Goal: Information Seeking & Learning: Learn about a topic

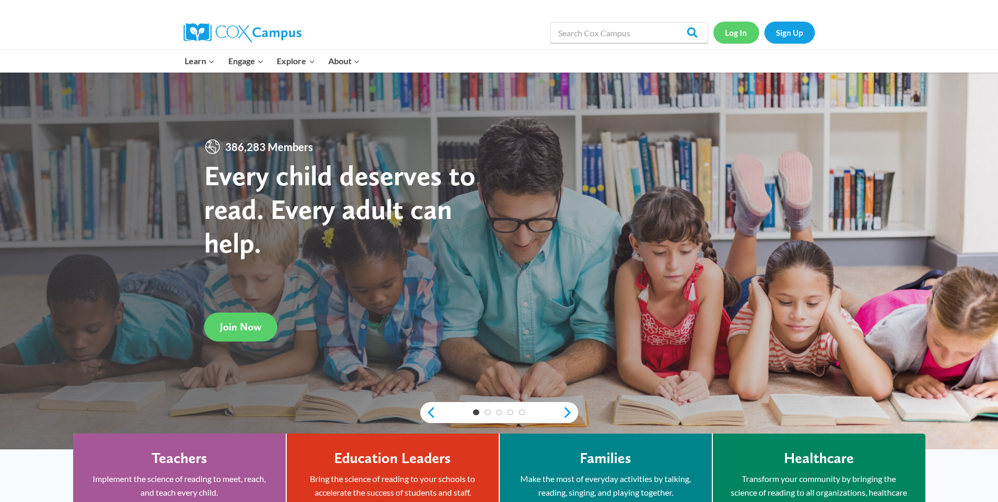
click at [735, 38] on link "Log In" at bounding box center [736, 33] width 46 height 22
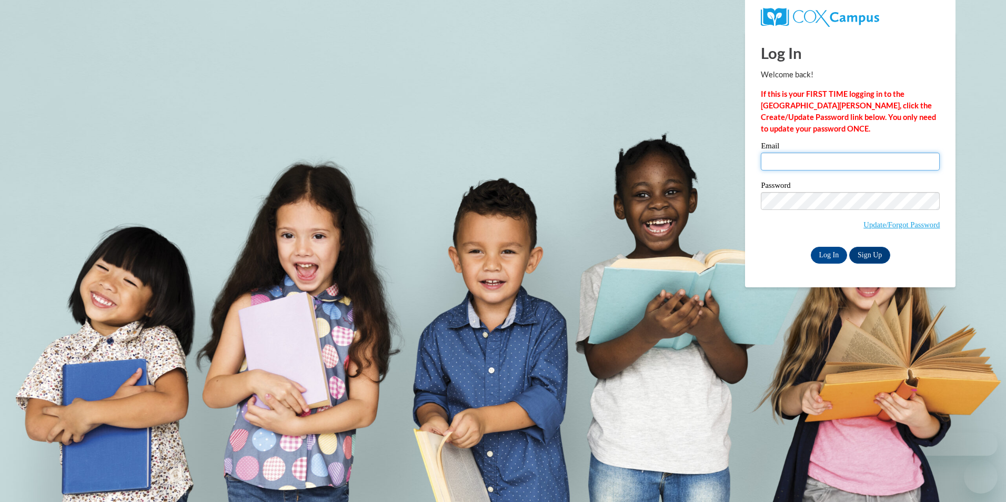
click at [807, 158] on input "Email" at bounding box center [850, 162] width 179 height 18
type input "[EMAIL_ADDRESS][DOMAIN_NAME]"
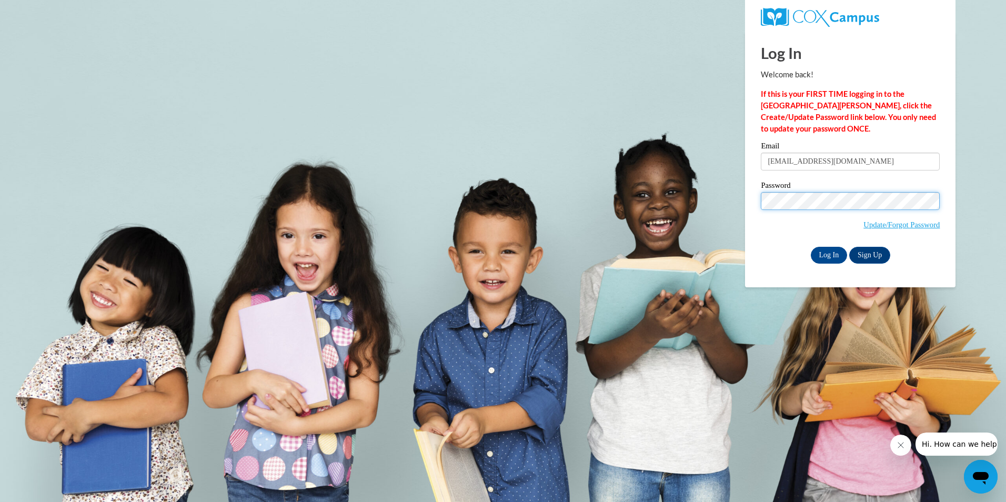
click at [811, 247] on input "Log In" at bounding box center [829, 255] width 37 height 17
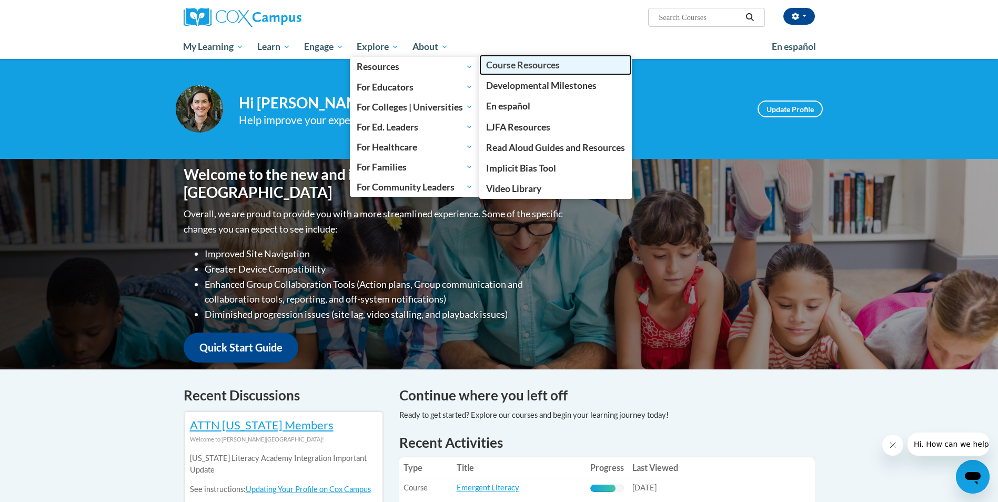
click at [508, 69] on span "Course Resources" at bounding box center [523, 64] width 74 height 11
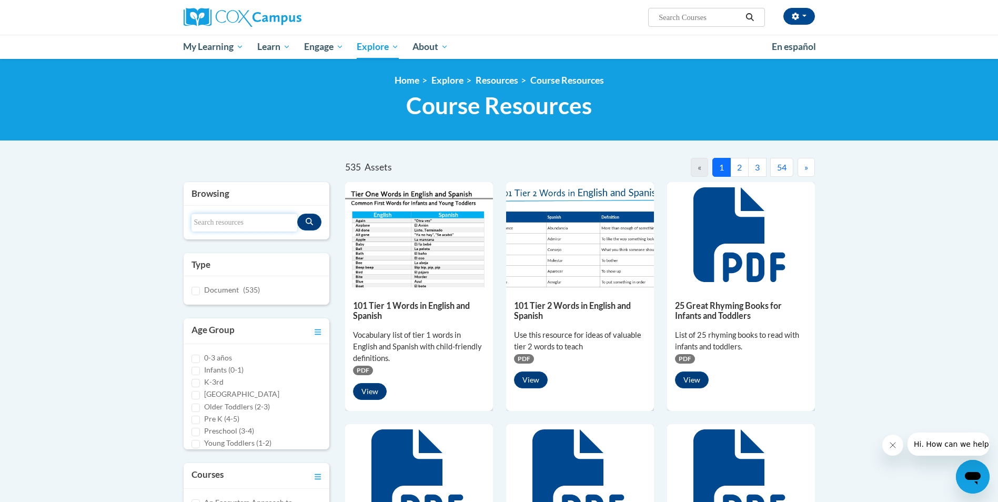
click at [241, 221] on input "Search resources" at bounding box center [245, 223] width 106 height 18
type input "Talk"
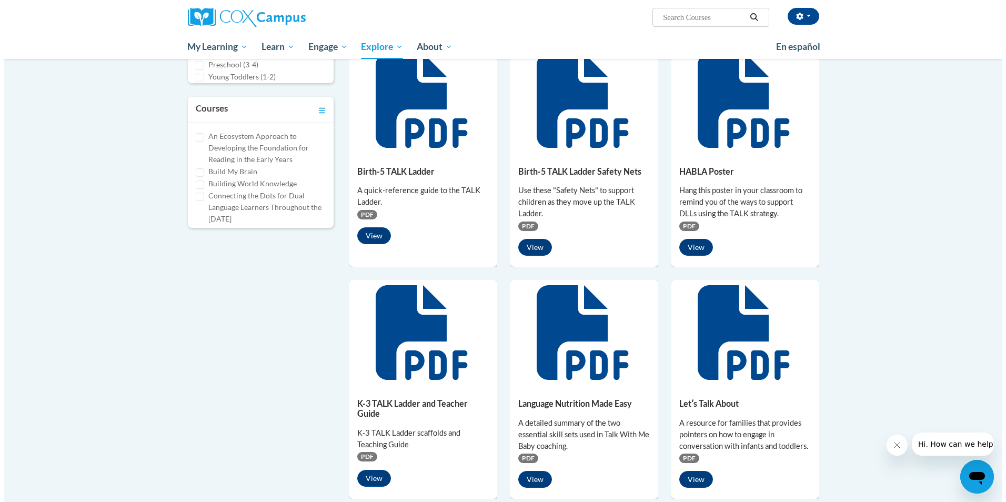
scroll to position [368, 0]
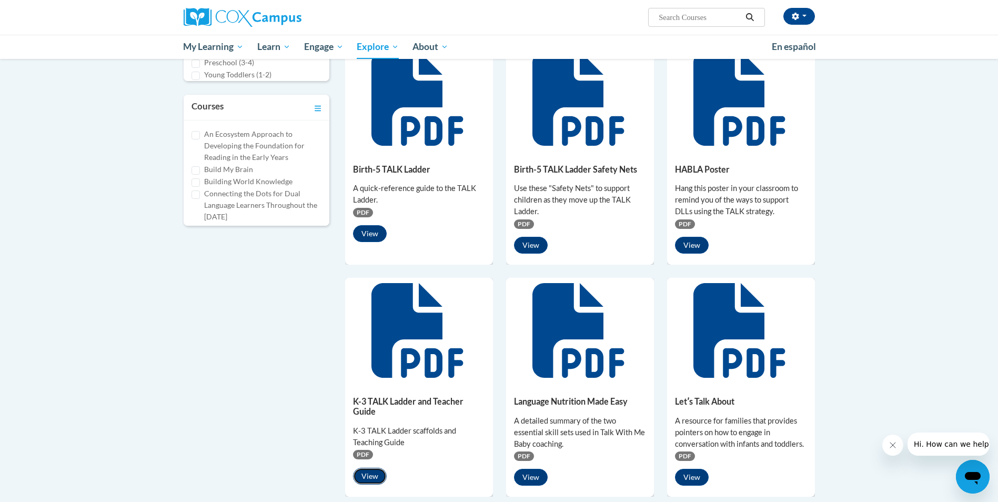
click at [365, 478] on button "View" at bounding box center [370, 476] width 34 height 17
